Goal: Browse casually

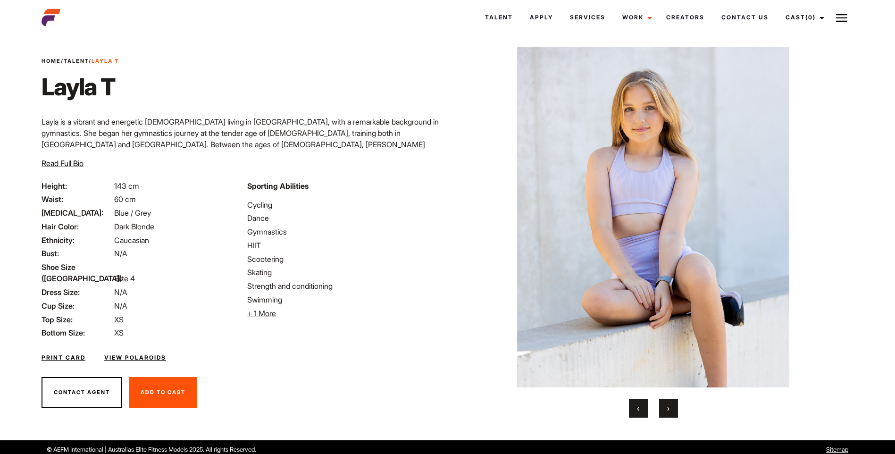
scroll to position [18, 0]
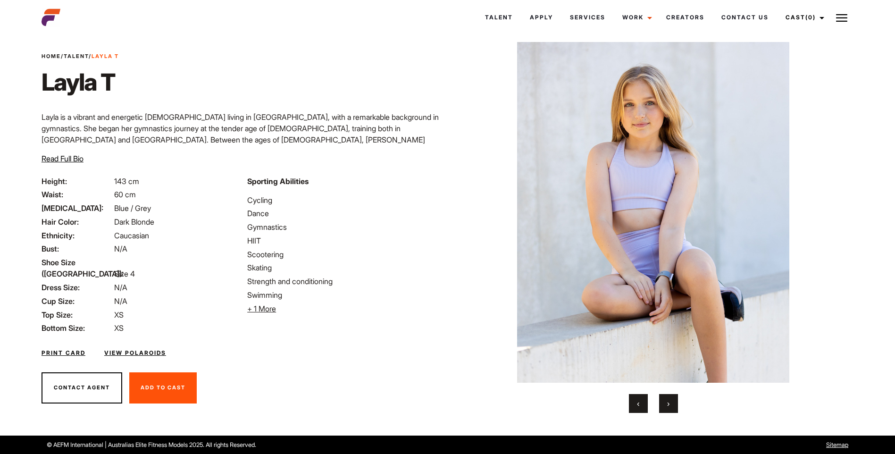
click at [673, 403] on button "›" at bounding box center [668, 403] width 19 height 19
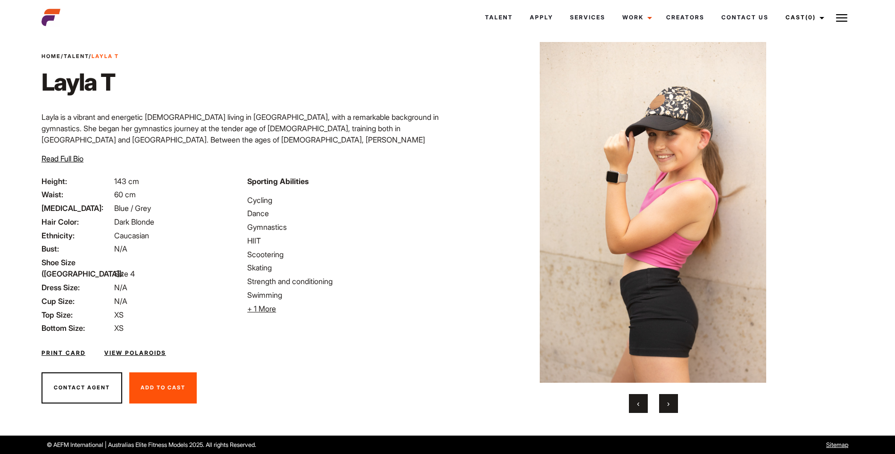
click at [673, 403] on button "›" at bounding box center [668, 403] width 19 height 19
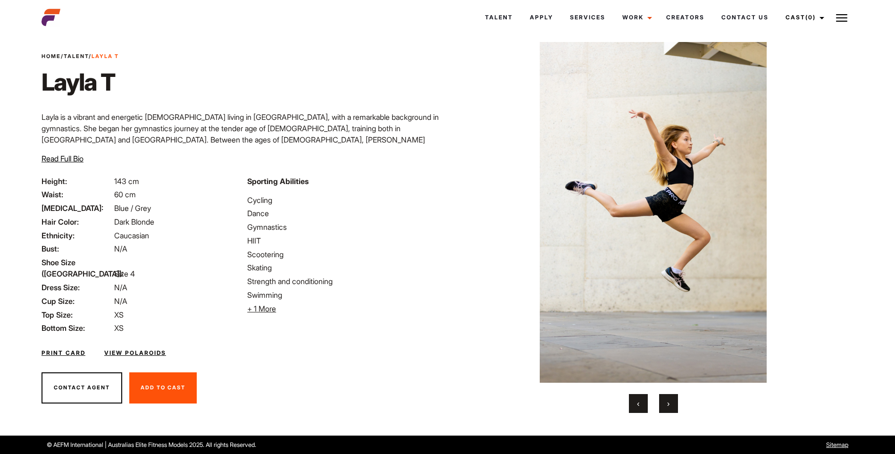
click at [673, 403] on button "›" at bounding box center [668, 403] width 19 height 19
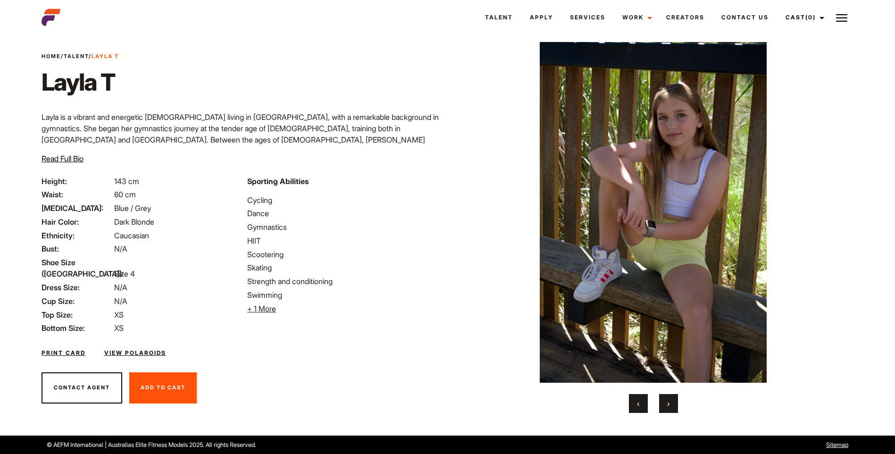
click at [673, 403] on button "›" at bounding box center [668, 403] width 19 height 19
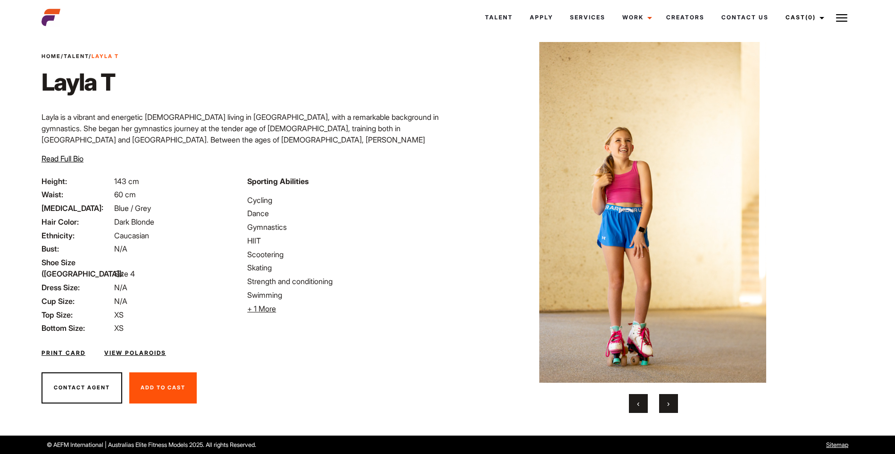
click at [673, 403] on button "›" at bounding box center [668, 403] width 19 height 19
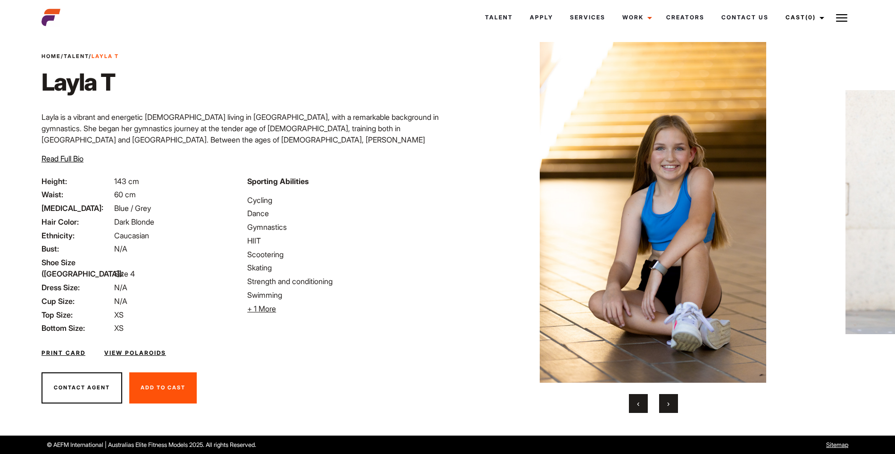
click at [673, 403] on button "›" at bounding box center [668, 403] width 19 height 19
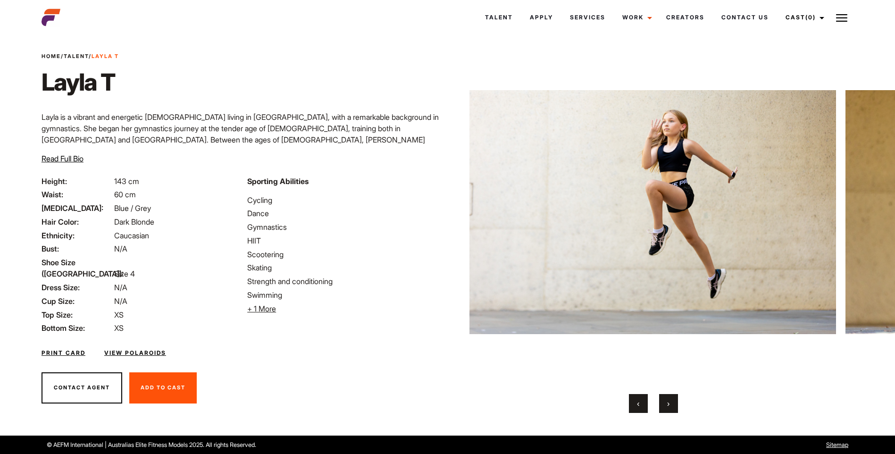
click at [673, 403] on button "›" at bounding box center [668, 403] width 19 height 19
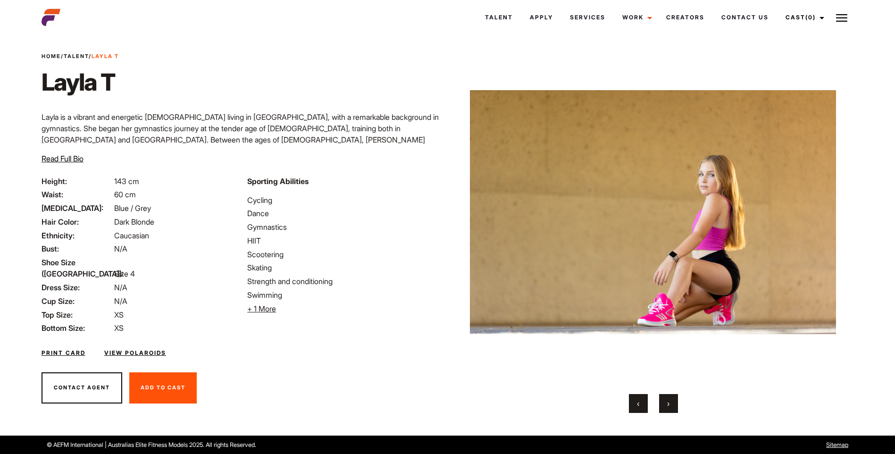
click at [673, 403] on button "›" at bounding box center [668, 403] width 19 height 19
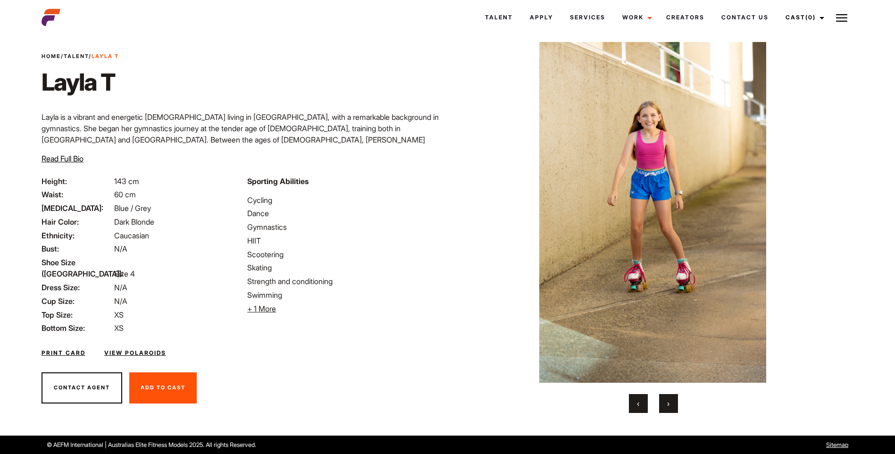
click at [673, 403] on button "›" at bounding box center [668, 403] width 19 height 19
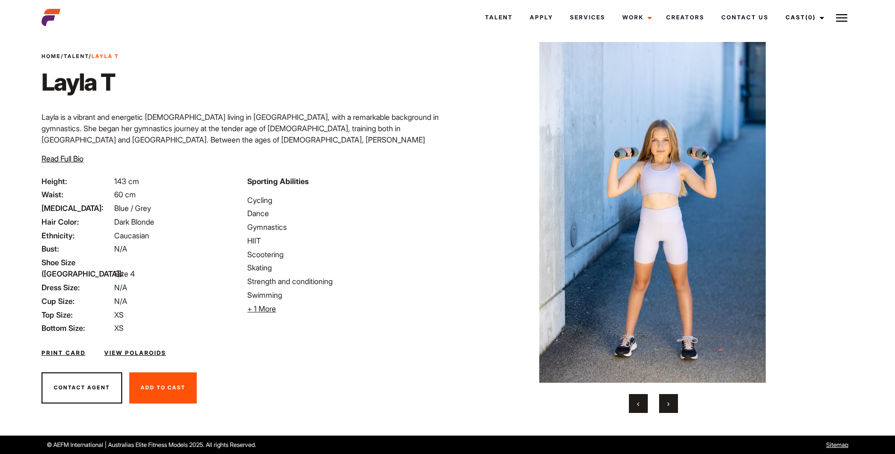
click at [673, 403] on button "›" at bounding box center [668, 403] width 19 height 19
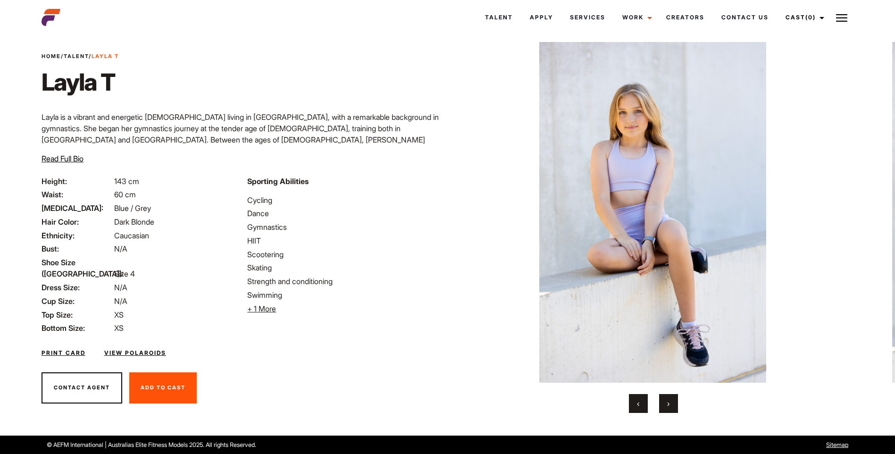
click at [673, 403] on button "›" at bounding box center [668, 403] width 19 height 19
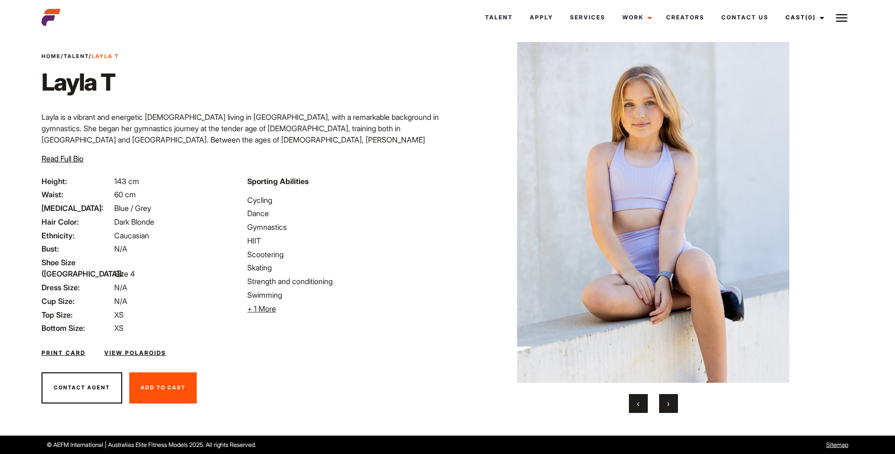
click at [673, 403] on button "›" at bounding box center [668, 403] width 19 height 19
